Goal: Information Seeking & Learning: Learn about a topic

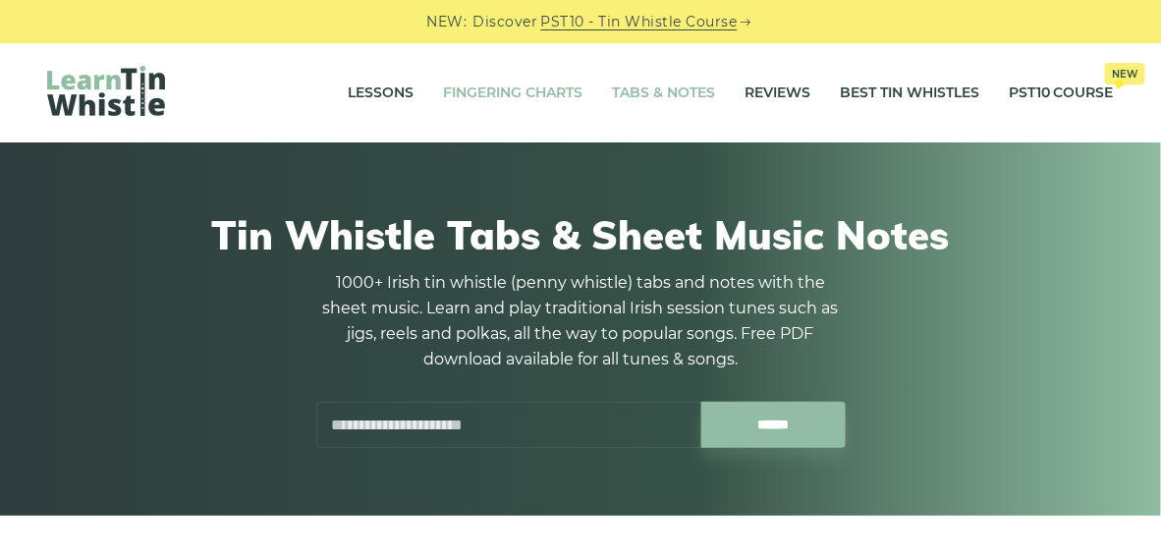
click at [481, 94] on link "Fingering Charts" at bounding box center [512, 93] width 139 height 49
click at [382, 92] on link "Lessons" at bounding box center [381, 93] width 66 height 49
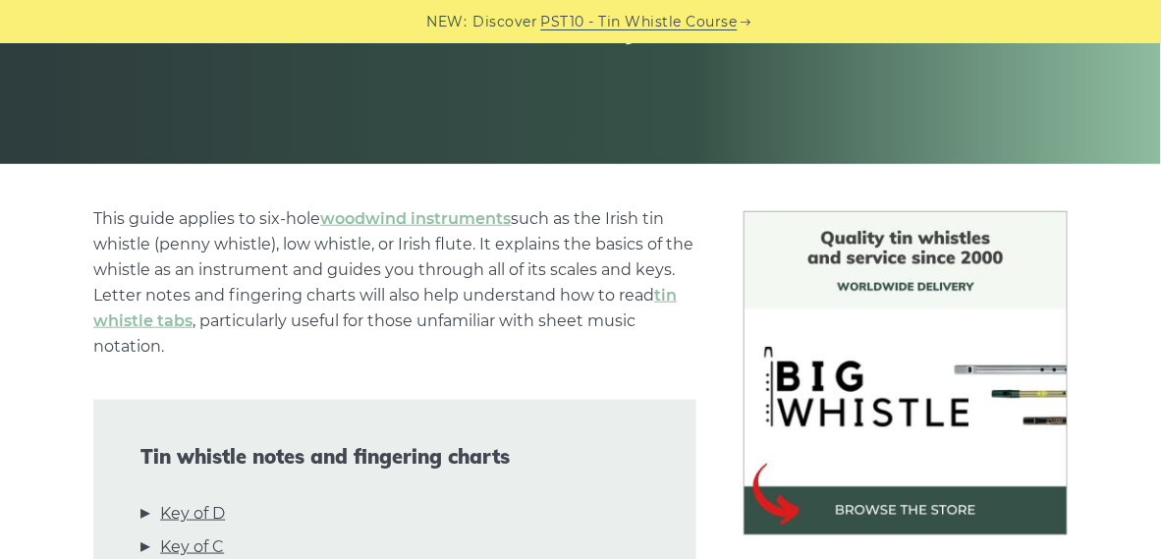
scroll to position [589, 0]
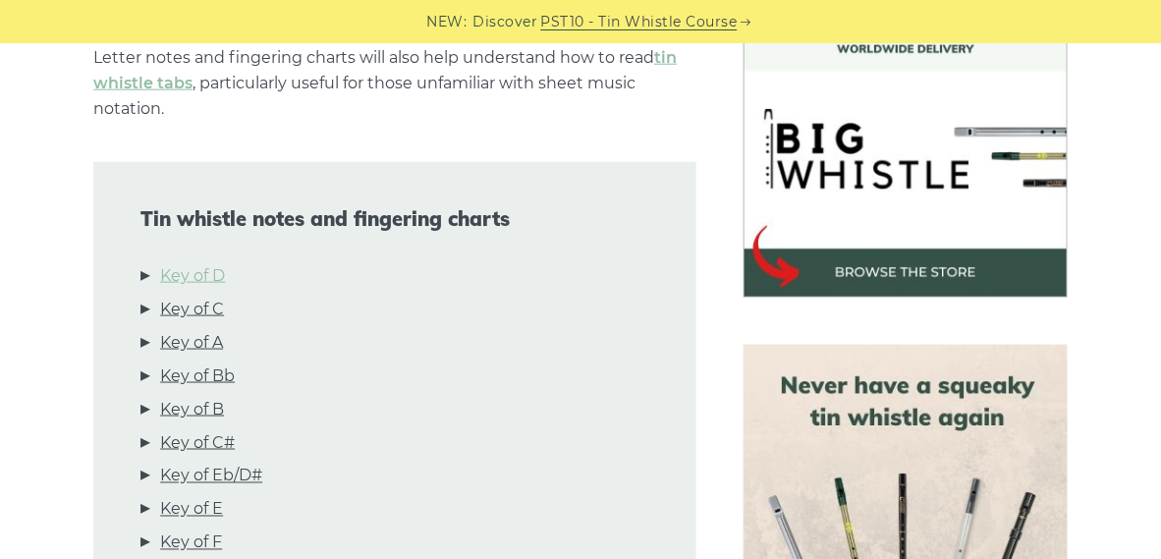
click at [196, 277] on link "Key of D" at bounding box center [192, 276] width 65 height 26
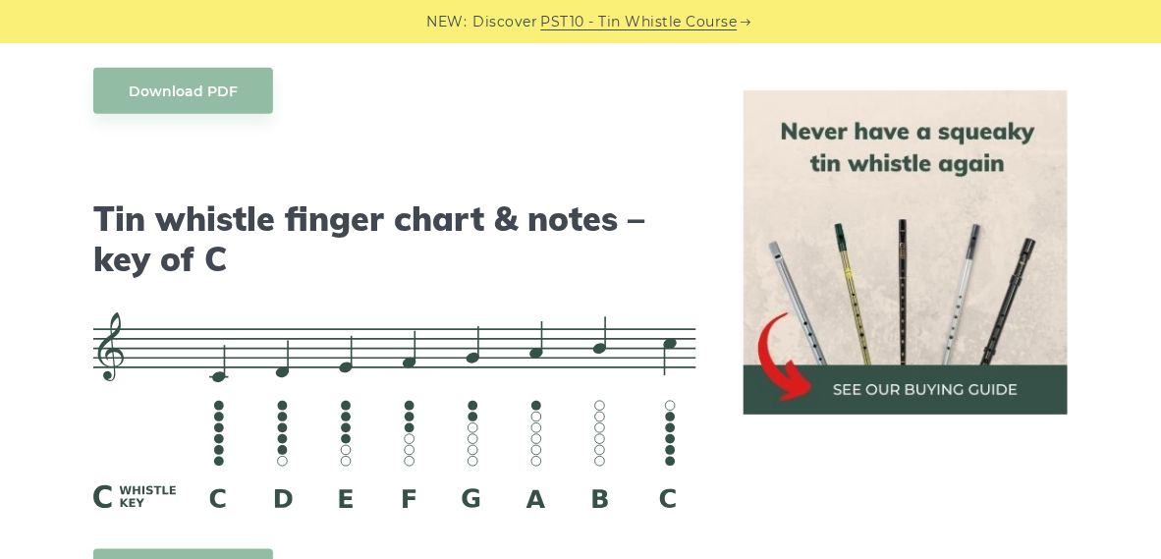
scroll to position [4993, 0]
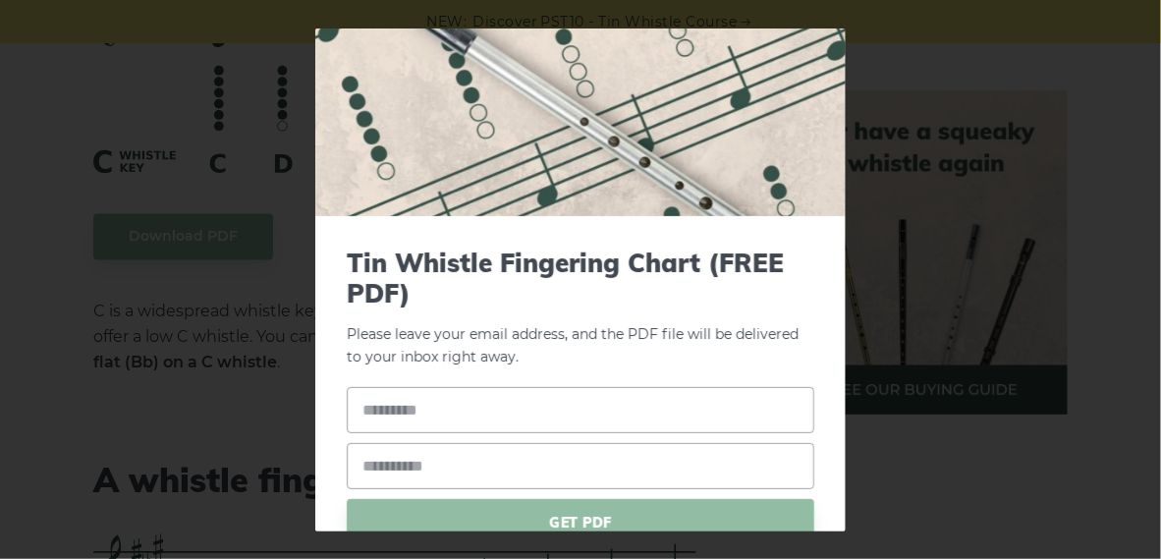
scroll to position [147, 0]
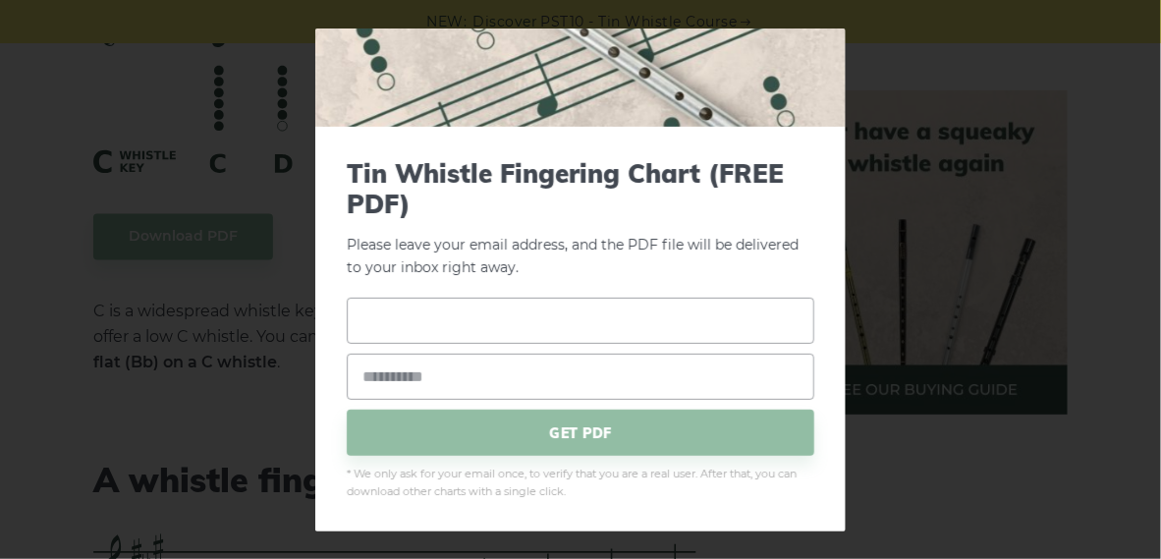
click at [414, 325] on input "text" at bounding box center [581, 321] width 468 height 46
type input "**********"
click at [225, 212] on div "**********" at bounding box center [580, 279] width 1161 height 559
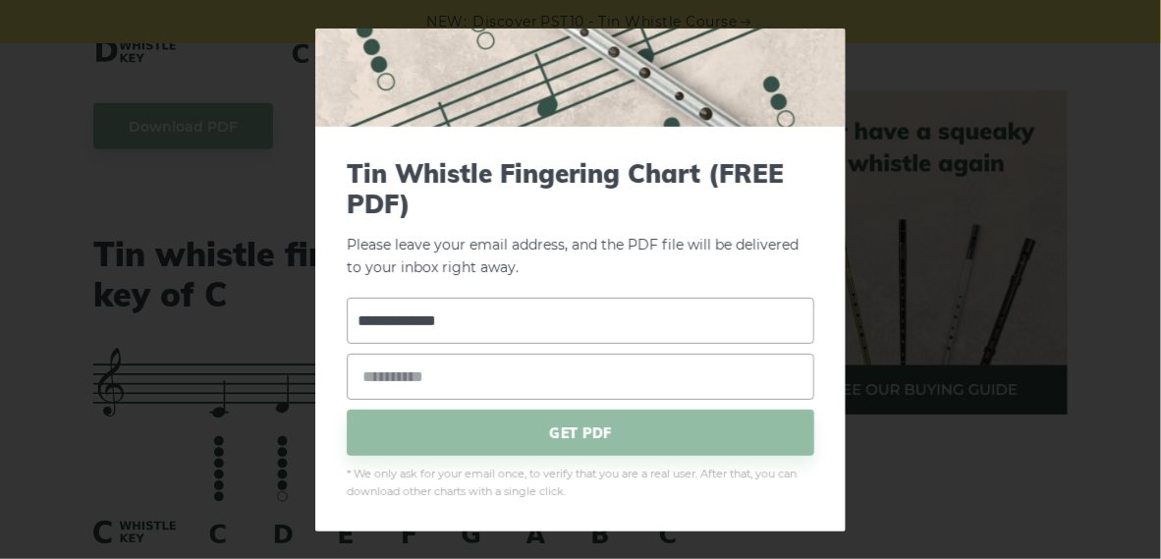
scroll to position [4698, 0]
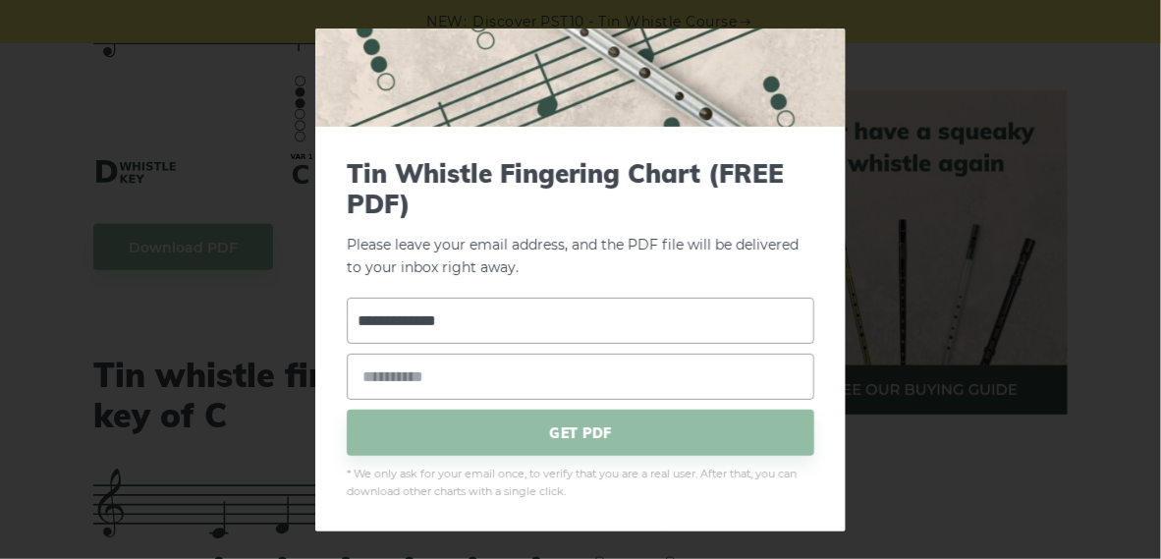
click at [909, 121] on div "**********" at bounding box center [580, 279] width 1161 height 559
drag, startPoint x: 470, startPoint y: 314, endPoint x: 289, endPoint y: 322, distance: 180.9
click at [289, 322] on div "**********" at bounding box center [580, 279] width 1161 height 559
drag, startPoint x: 306, startPoint y: 320, endPoint x: 268, endPoint y: 270, distance: 62.5
click at [270, 273] on div "× Tin Whistle Fingering Chart (FREE PDF) Please leave your email address, and t…" at bounding box center [580, 279] width 1161 height 559
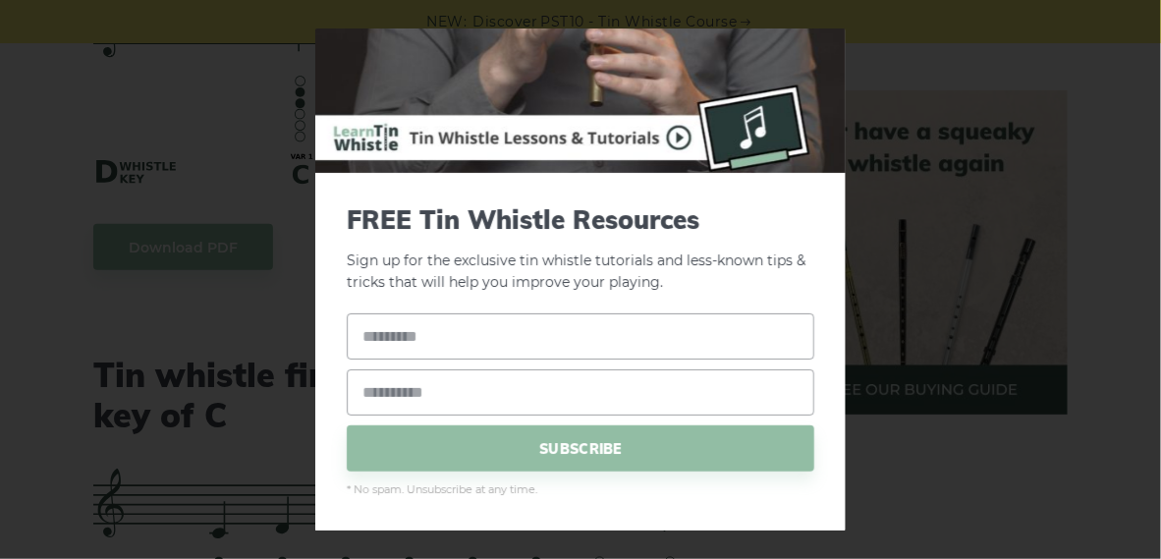
scroll to position [99, 0]
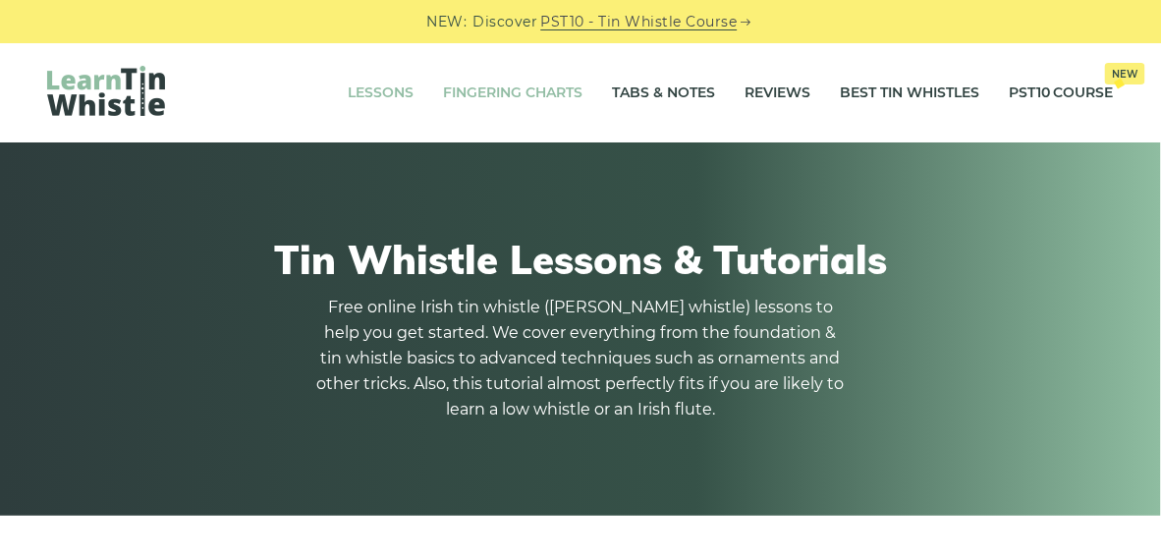
click at [475, 89] on link "Fingering Charts" at bounding box center [512, 93] width 139 height 49
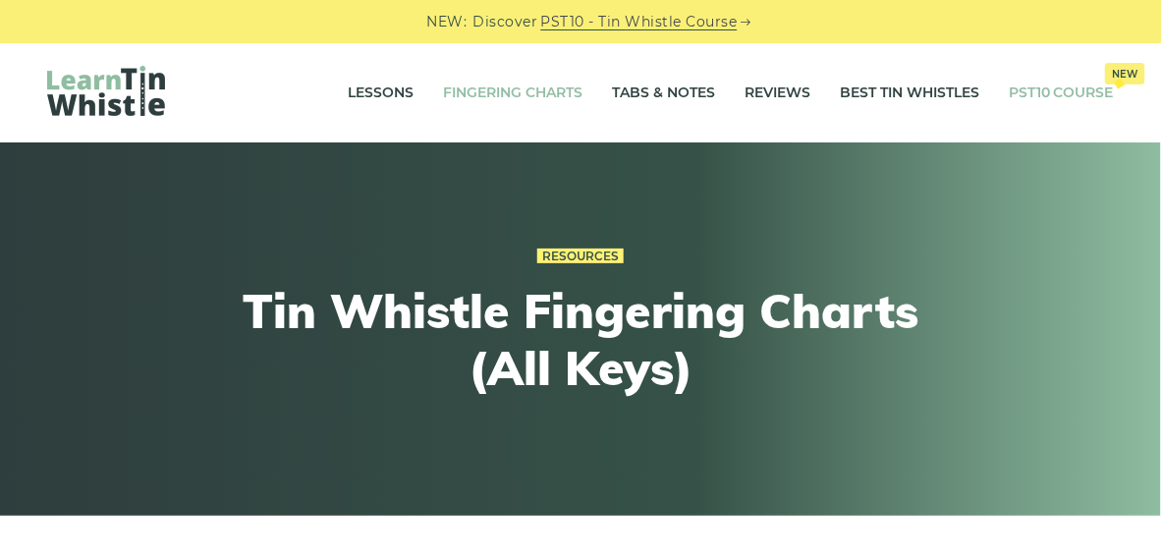
click at [1063, 90] on link "PST10 Course New" at bounding box center [1061, 93] width 105 height 49
click at [108, 87] on img at bounding box center [106, 91] width 118 height 50
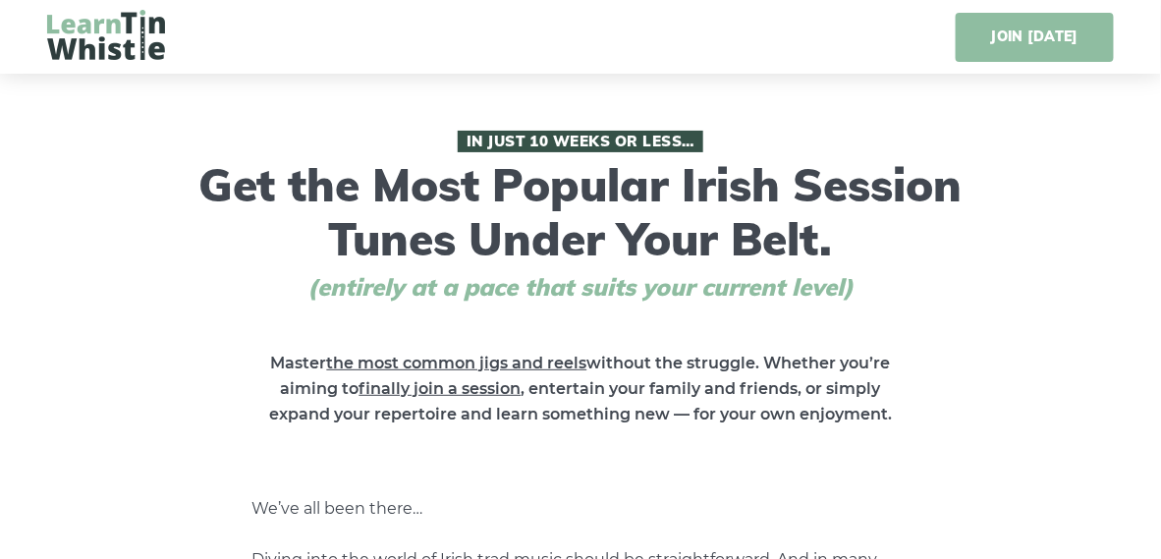
click at [1028, 33] on link "JOIN [DATE]" at bounding box center [1035, 37] width 158 height 49
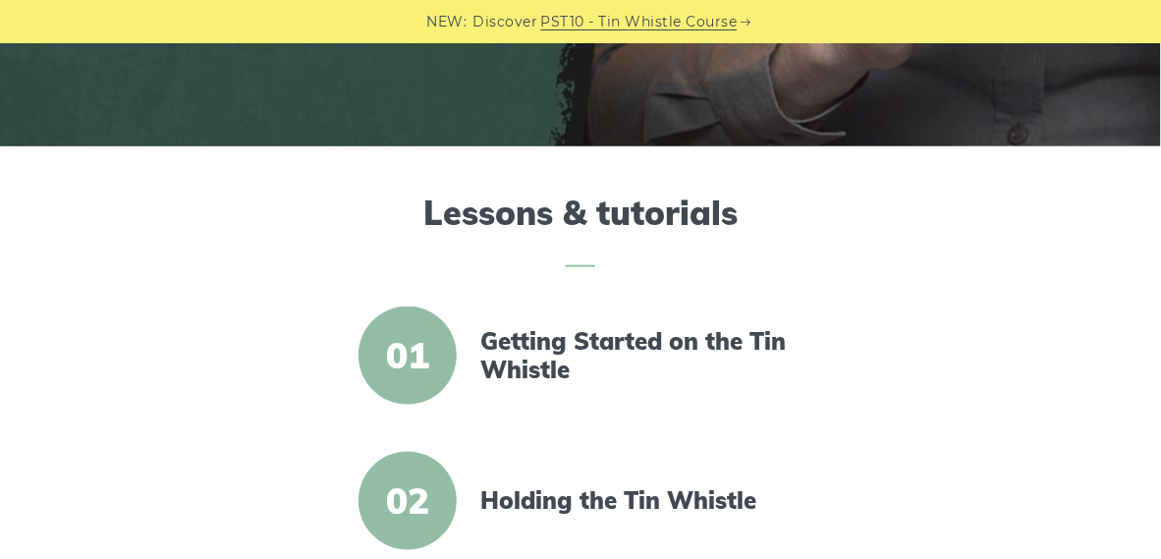
scroll to position [589, 0]
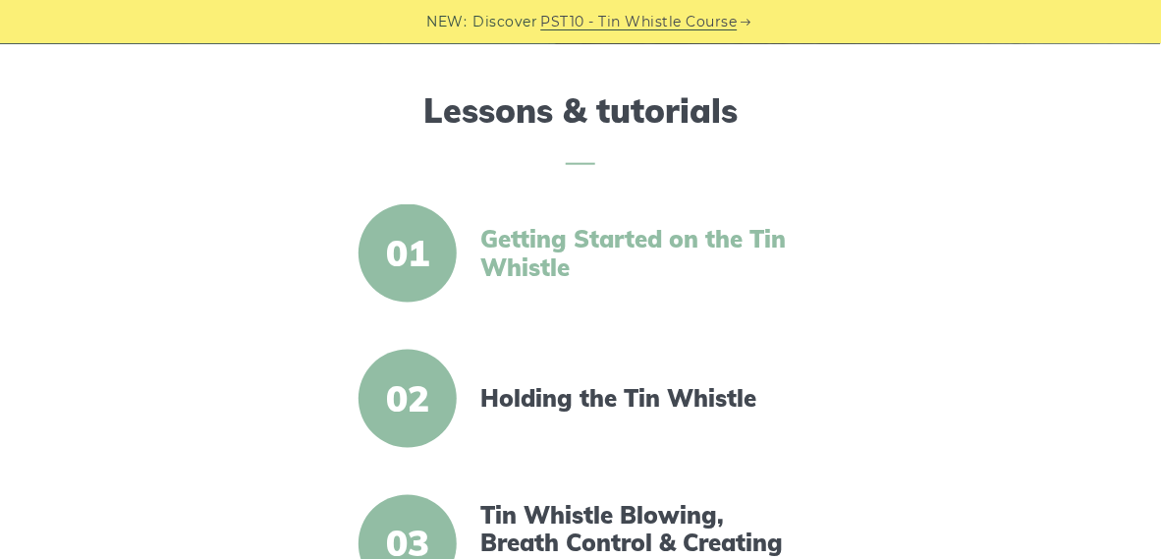
click at [548, 239] on link "Getting Started on the Tin Whistle" at bounding box center [642, 253] width 324 height 57
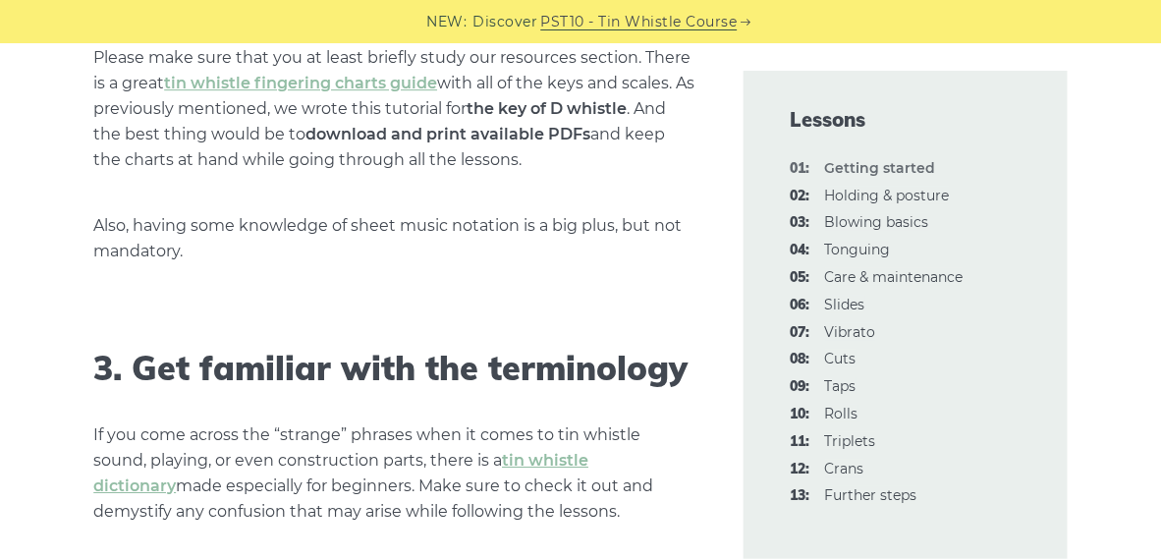
scroll to position [1768, 0]
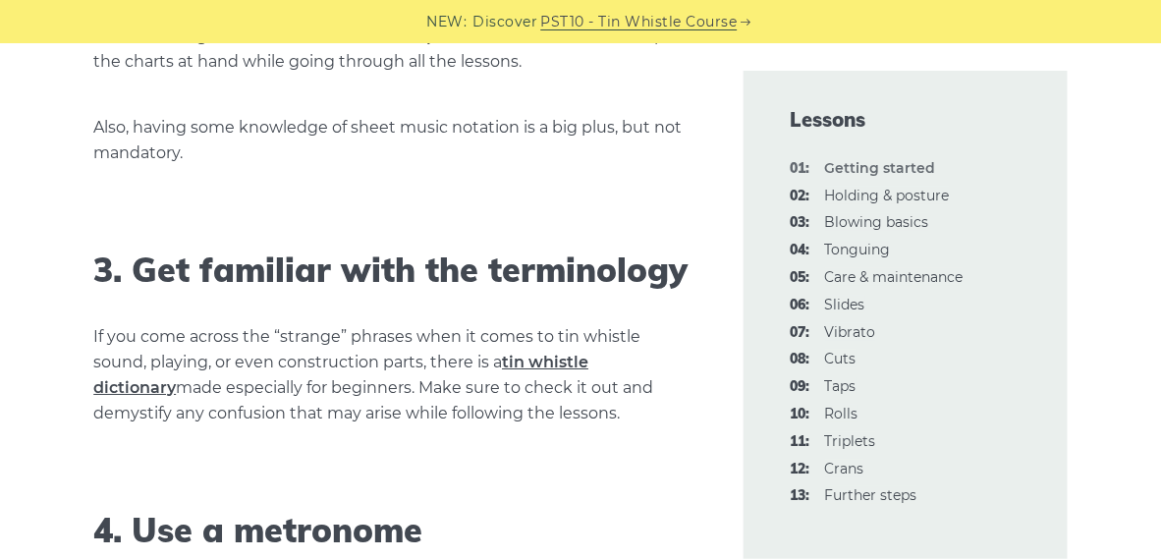
click at [576, 363] on link "tin whistle dictionary" at bounding box center [340, 375] width 495 height 44
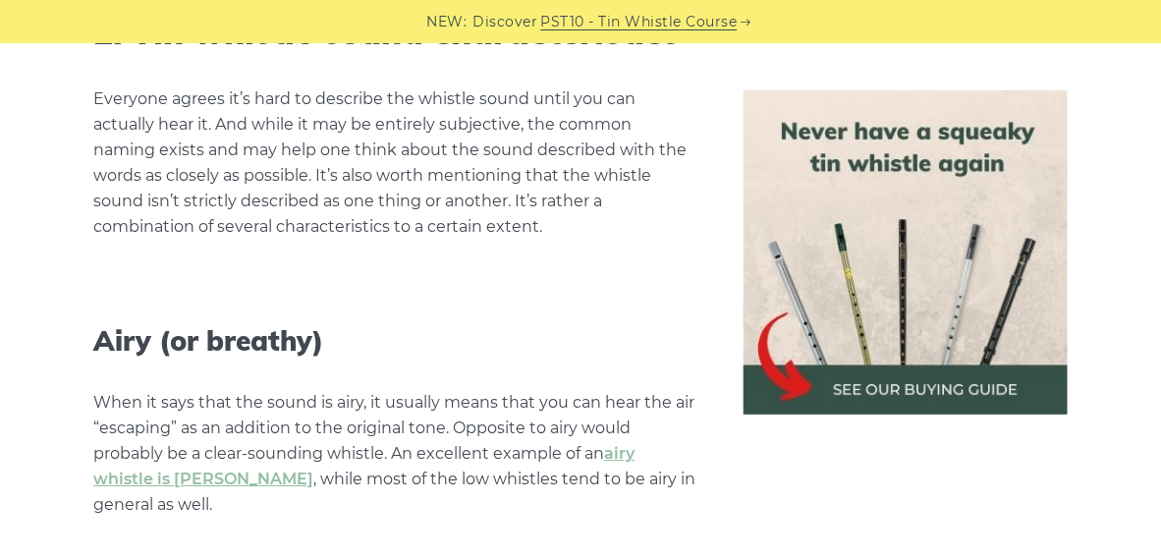
scroll to position [3635, 0]
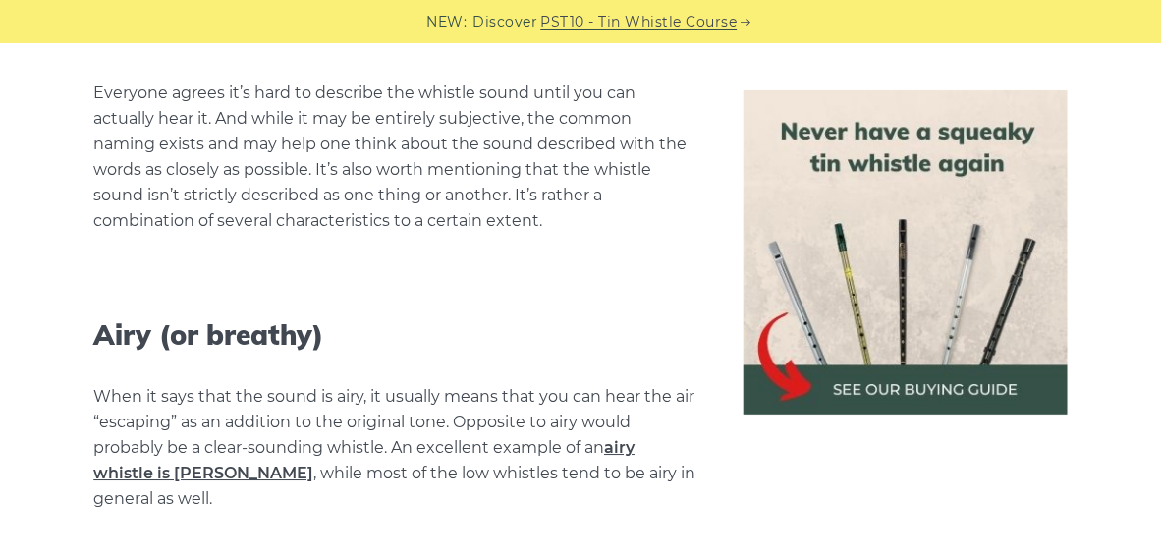
click at [184, 438] on link "airy whistle is [PERSON_NAME]" at bounding box center [363, 460] width 541 height 44
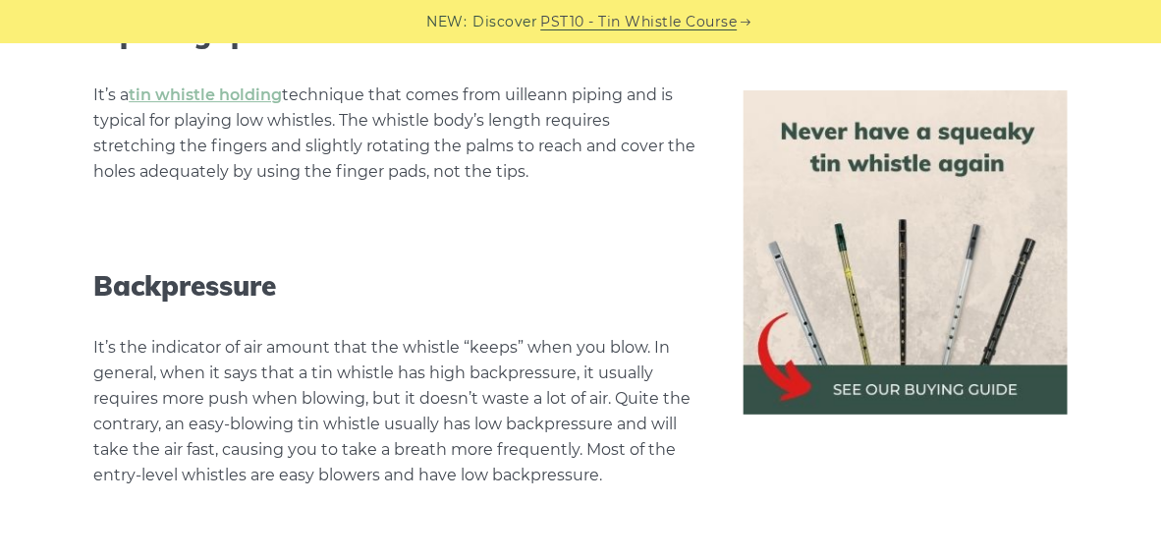
scroll to position [7859, 0]
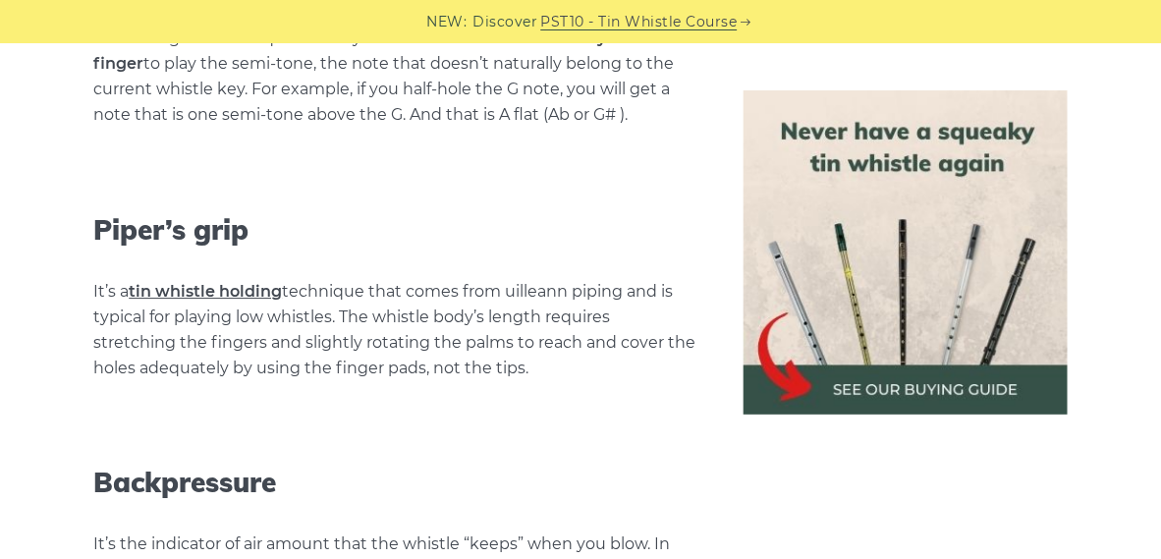
click at [200, 282] on link "tin whistle holding" at bounding box center [205, 291] width 153 height 19
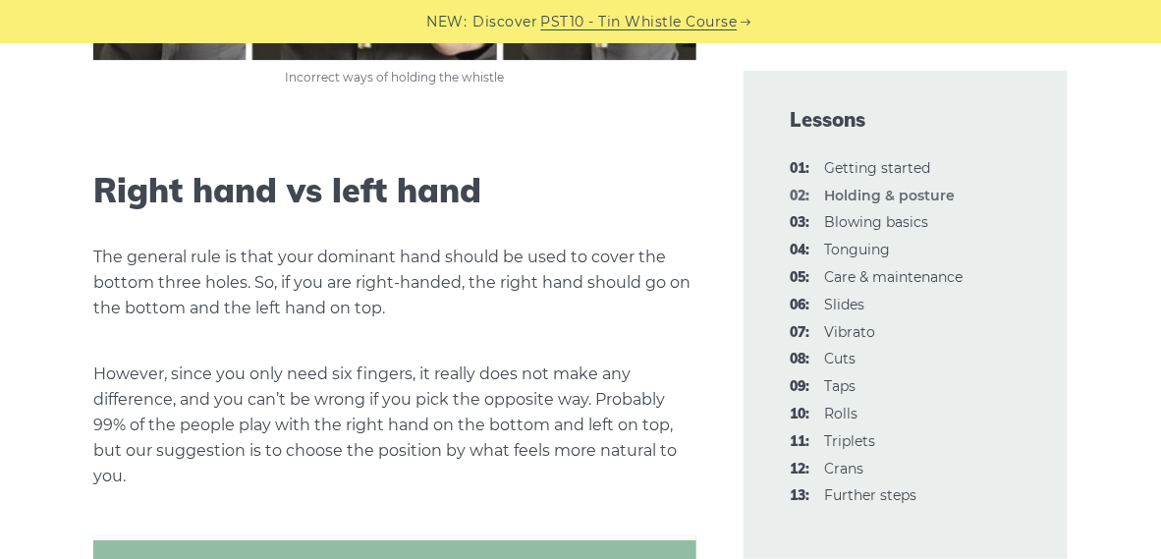
scroll to position [1866, 0]
